Goal: Task Accomplishment & Management: Manage account settings

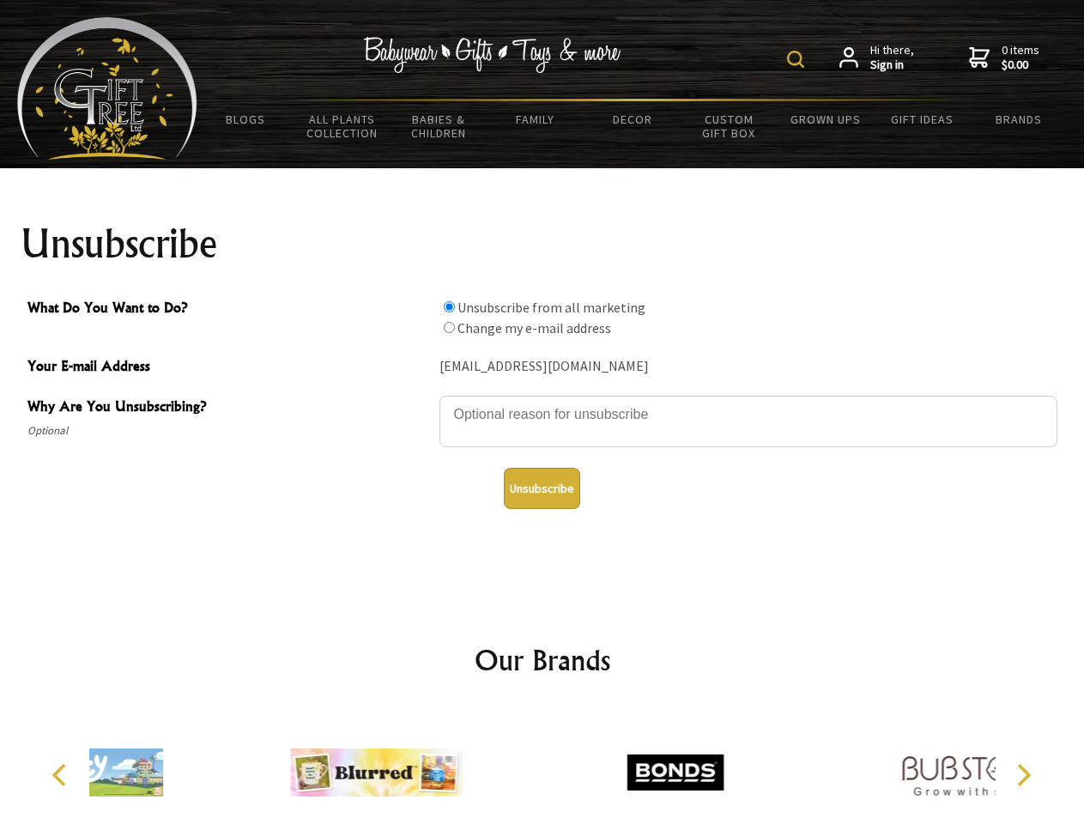
click at [798, 59] on img at bounding box center [795, 59] width 17 height 17
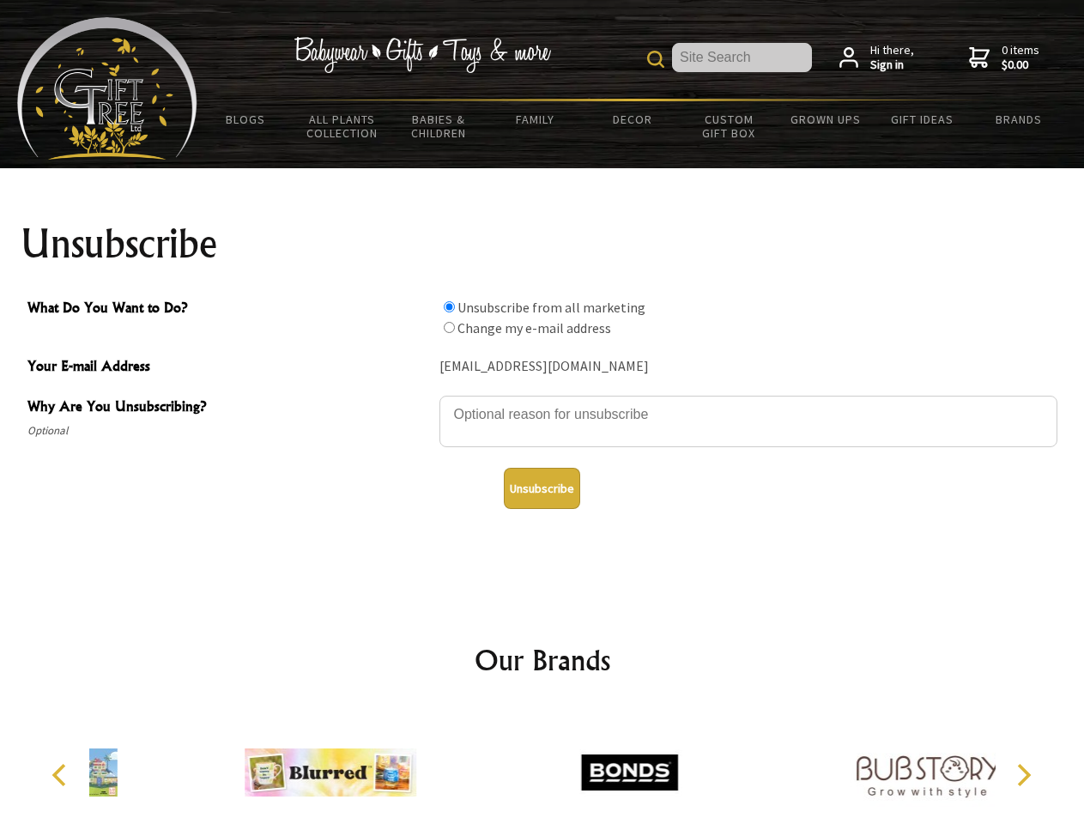
click at [543, 402] on textarea "Why Are You Unsubscribing?" at bounding box center [749, 422] width 618 height 52
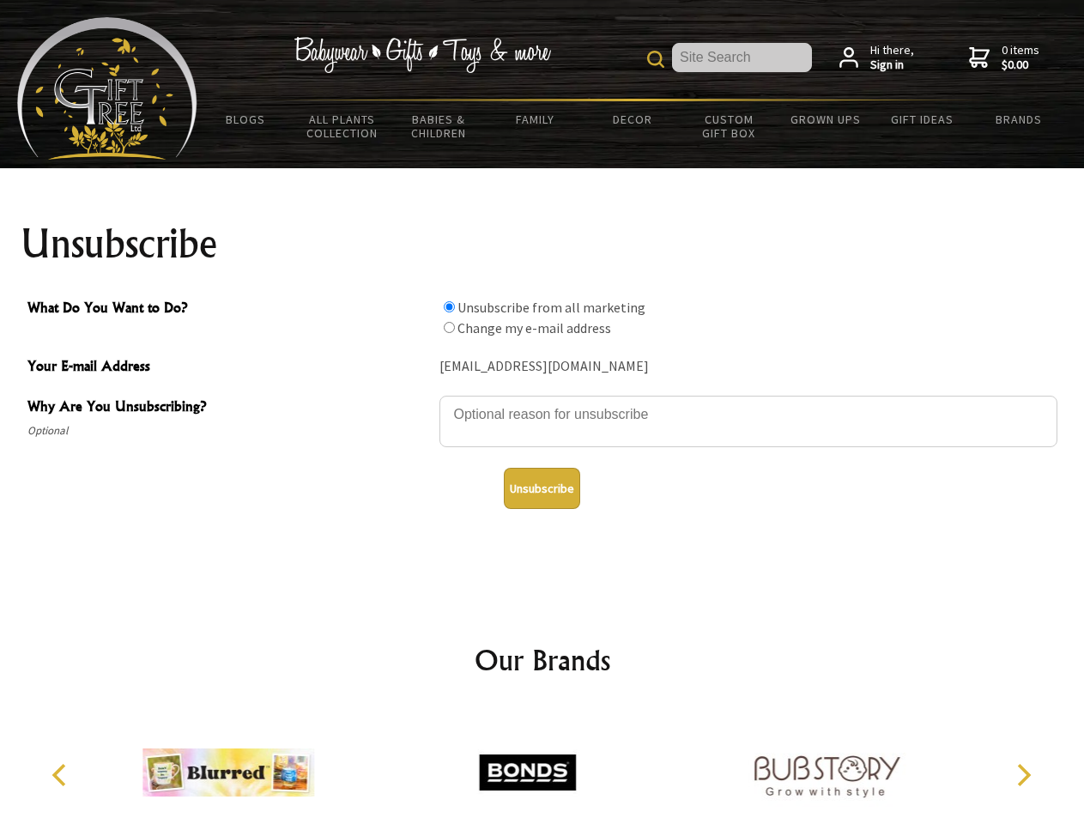
click at [449, 306] on input "What Do You Want to Do?" at bounding box center [449, 306] width 11 height 11
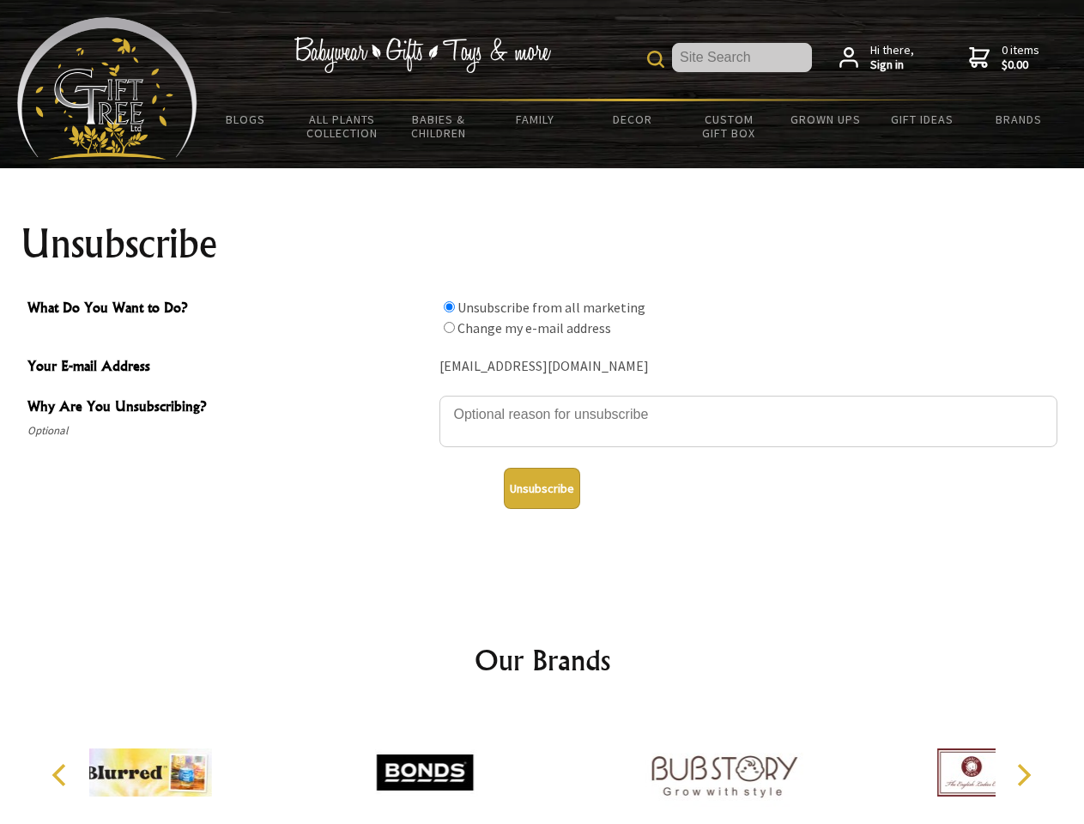
click at [449, 327] on input "What Do You Want to Do?" at bounding box center [449, 327] width 11 height 11
radio input "true"
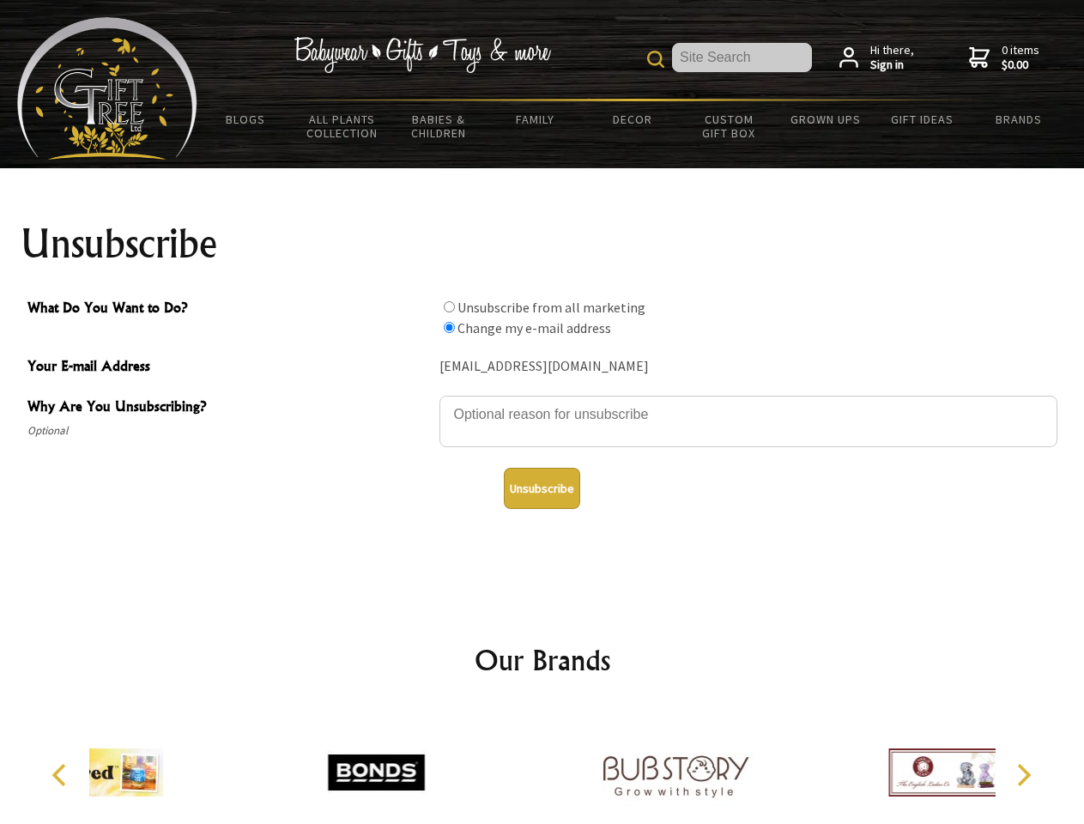
click at [542, 488] on button "Unsubscribe" at bounding box center [542, 488] width 76 height 41
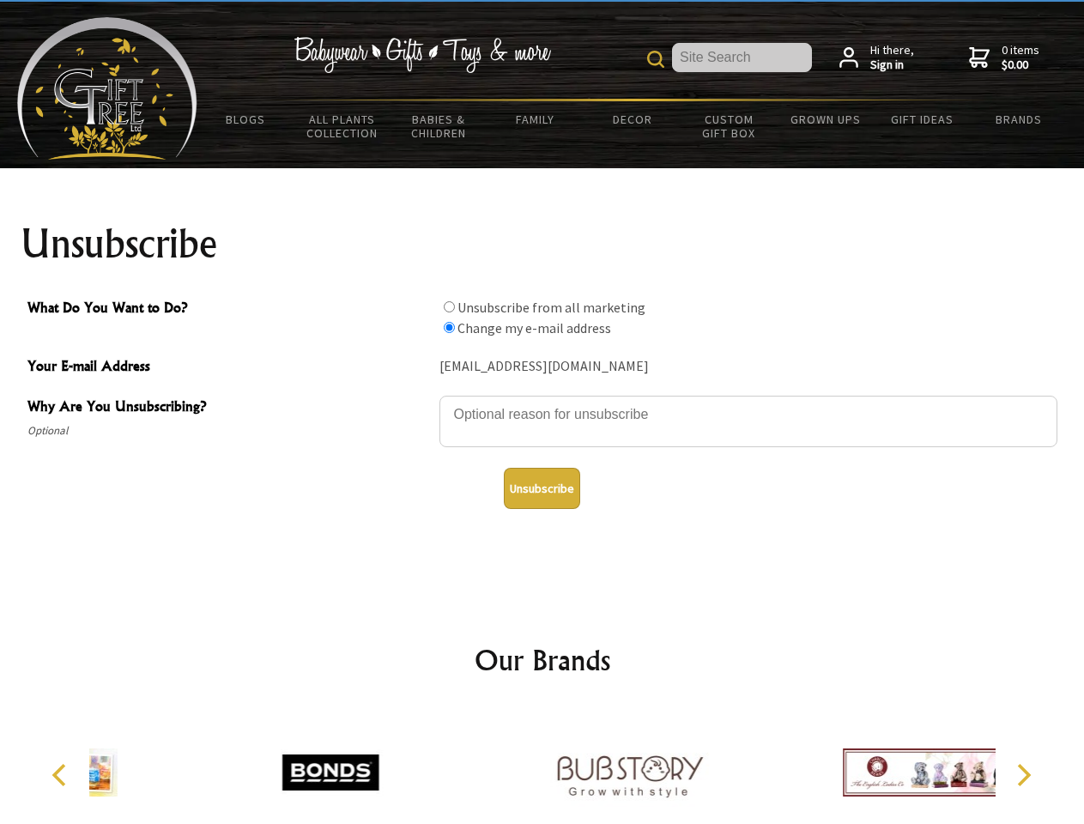
click at [543, 766] on div at bounding box center [629, 775] width 299 height 134
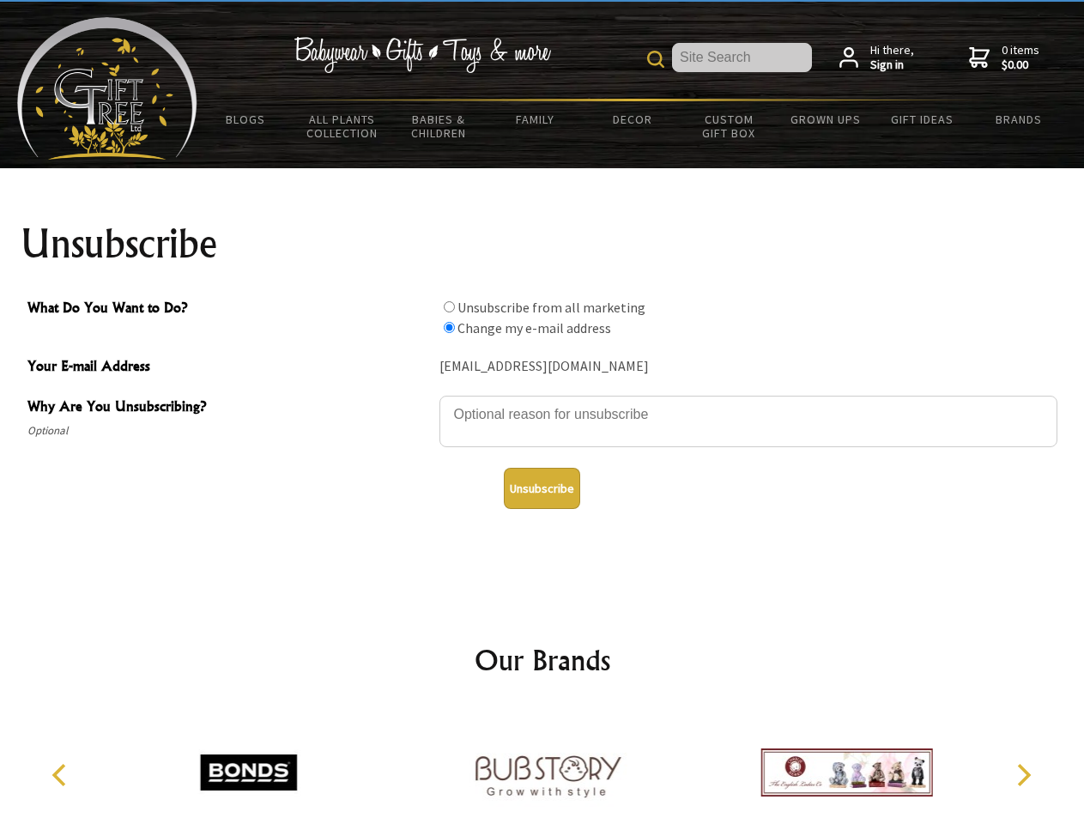
click at [62, 775] on icon "Previous" at bounding box center [61, 775] width 22 height 22
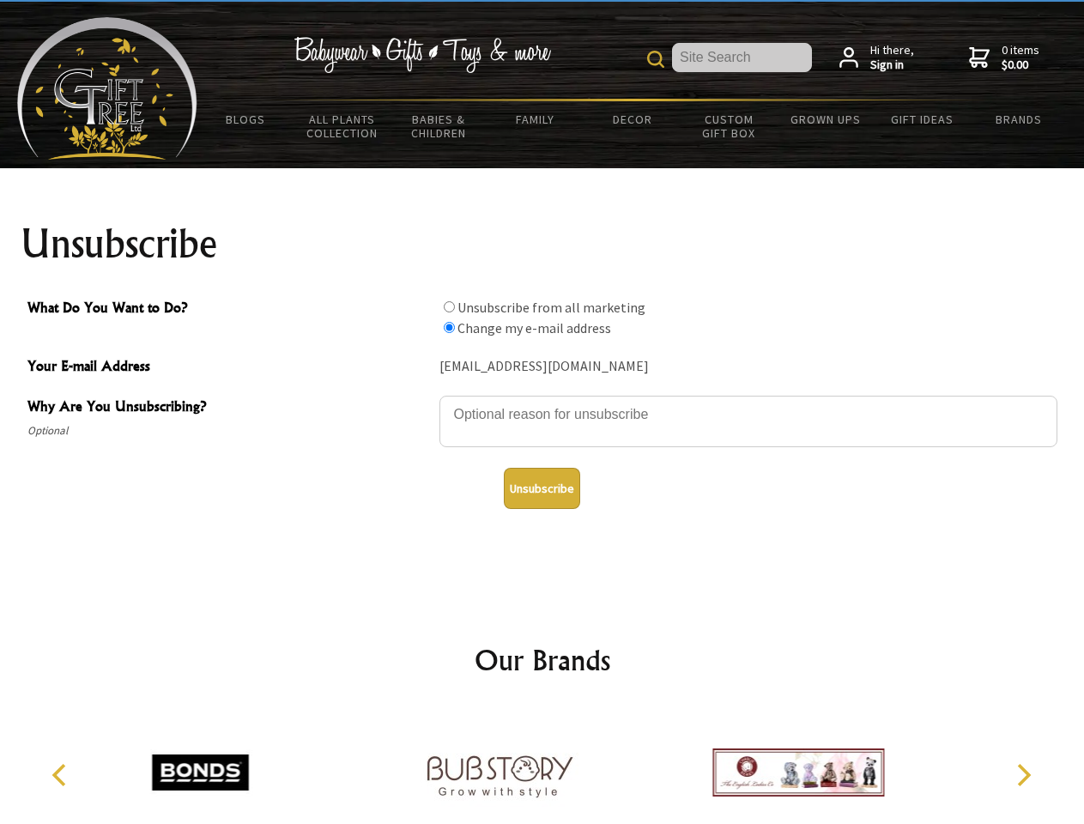
click at [1023, 775] on icon "Next" at bounding box center [1022, 775] width 22 height 22
